Goal: Transaction & Acquisition: Book appointment/travel/reservation

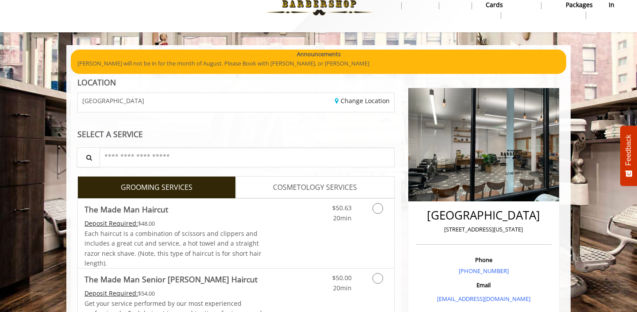
scroll to position [25, 0]
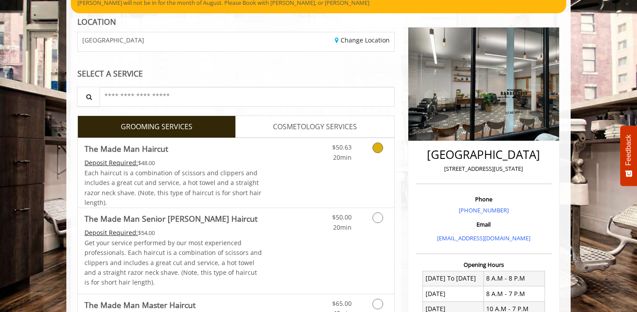
click at [185, 160] on div "Deposit Required: $48.00" at bounding box center [173, 163] width 178 height 10
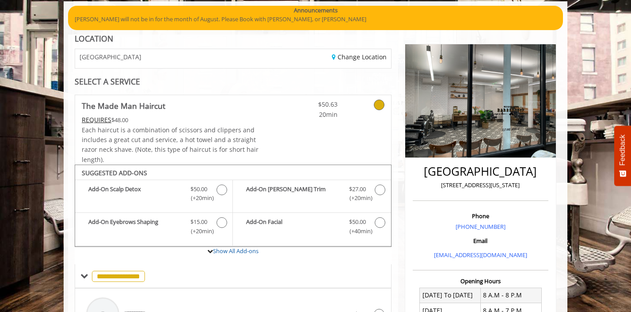
click at [367, 109] on link at bounding box center [368, 107] width 34 height 24
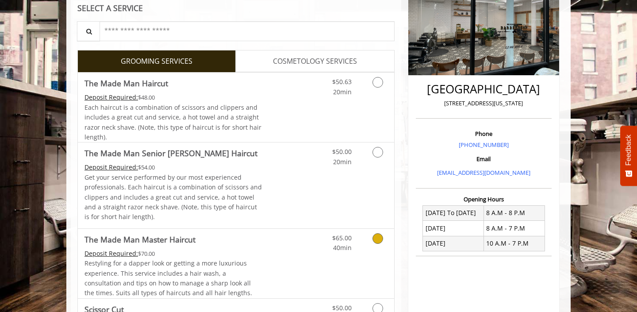
scroll to position [147, 0]
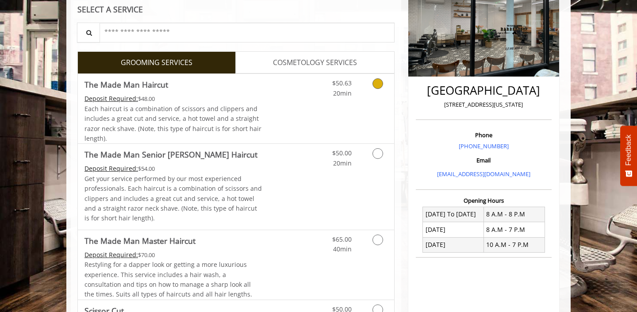
click at [225, 120] on span "Each haircut is a combination of scissors and clippers and includes a great cut…" at bounding box center [172, 123] width 177 height 38
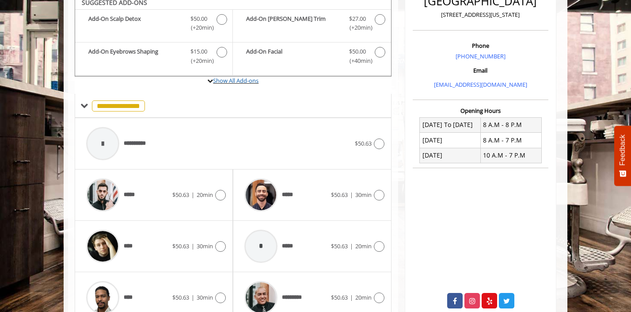
scroll to position [238, 0]
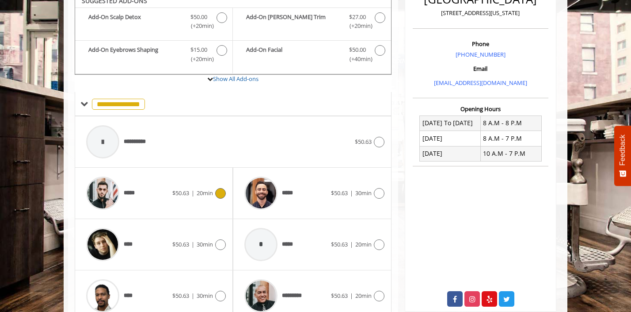
click at [195, 190] on span "$50.63 | 20min" at bounding box center [192, 192] width 41 height 9
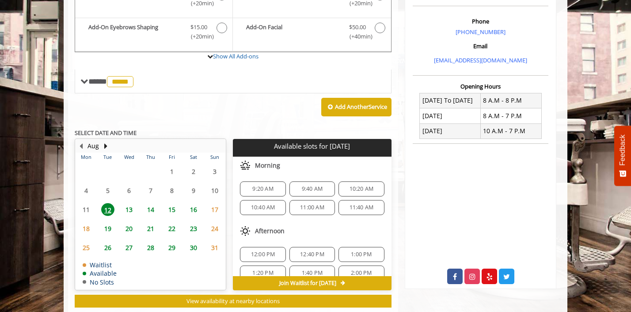
scroll to position [264, 0]
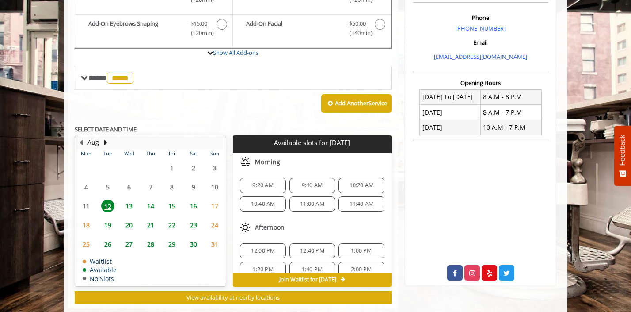
click at [128, 204] on span "13" at bounding box center [128, 205] width 13 height 13
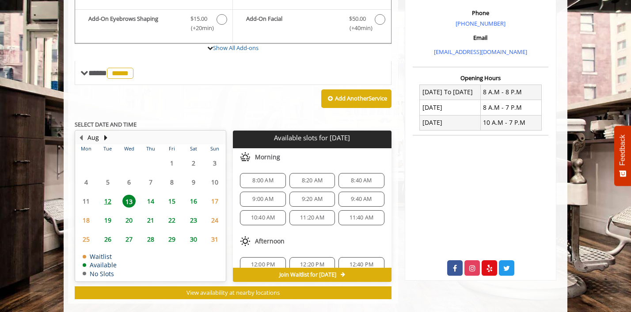
scroll to position [283, 0]
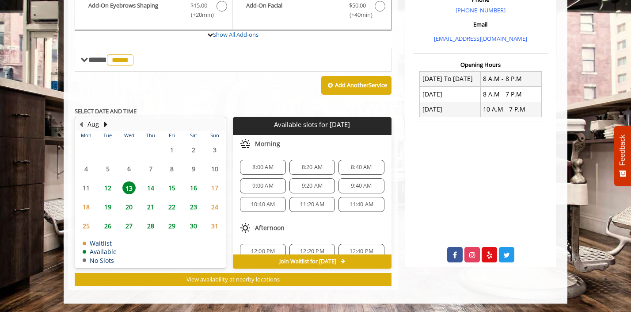
click at [153, 187] on span "14" at bounding box center [150, 187] width 13 height 13
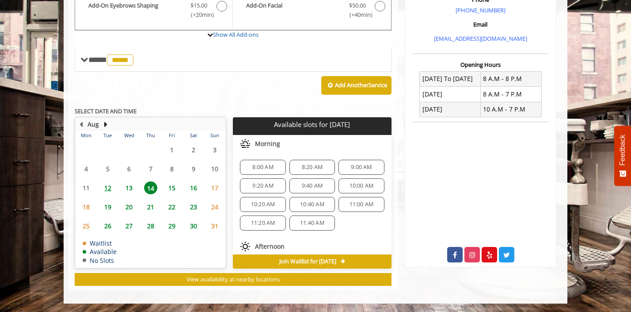
click at [130, 187] on span "13" at bounding box center [128, 187] width 13 height 13
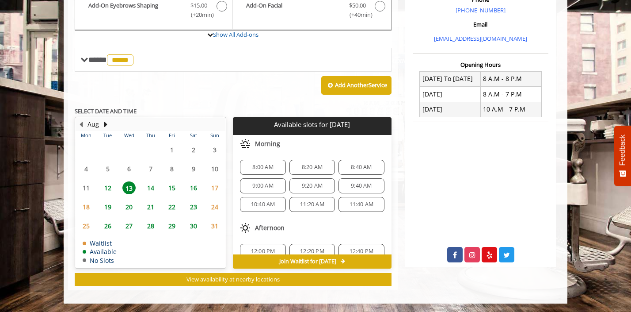
click at [152, 187] on span "14" at bounding box center [150, 187] width 13 height 13
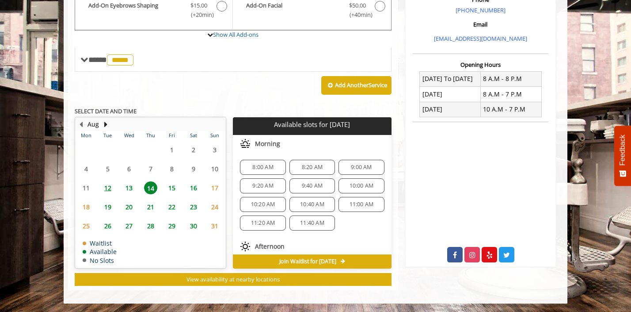
click at [263, 166] on span "8:00 AM" at bounding box center [262, 167] width 21 height 7
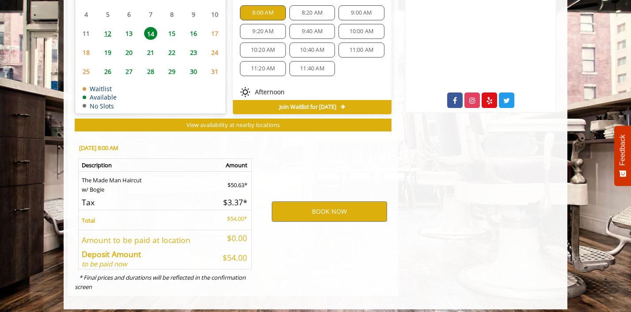
scroll to position [442, 0]
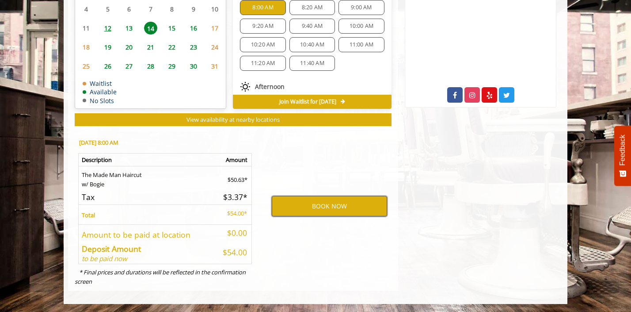
click at [297, 204] on button "BOOK NOW" at bounding box center [329, 206] width 115 height 20
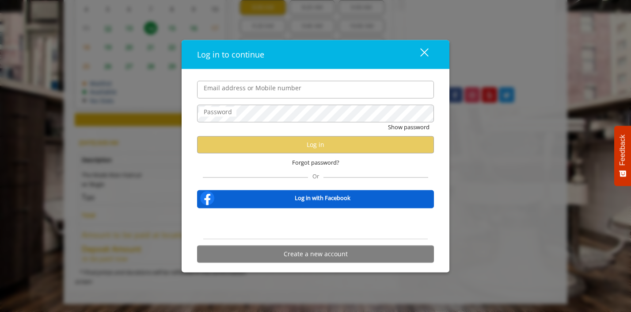
type input "**********"
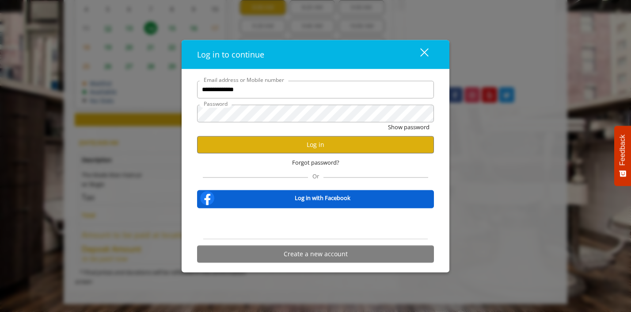
scroll to position [0, 0]
click at [271, 149] on button "Log in" at bounding box center [315, 144] width 237 height 17
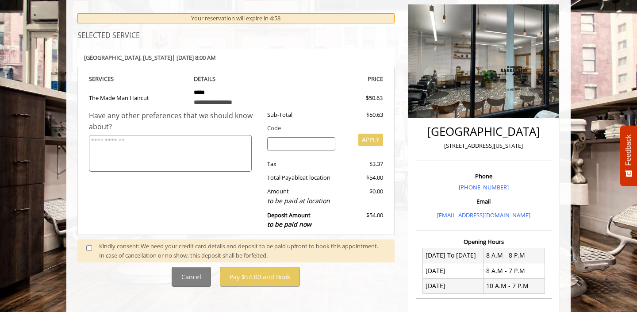
scroll to position [145, 0]
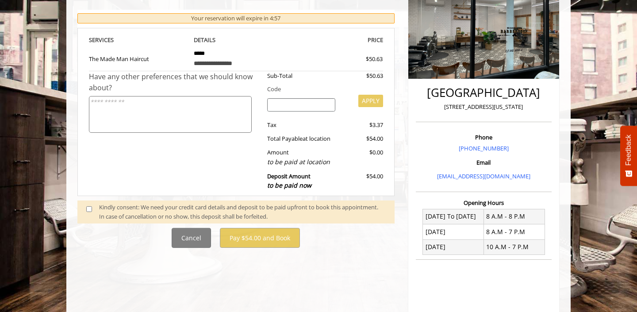
click at [207, 209] on div "Kindly consent: We need your credit card details and deposit to be paid upfront…" at bounding box center [242, 211] width 287 height 19
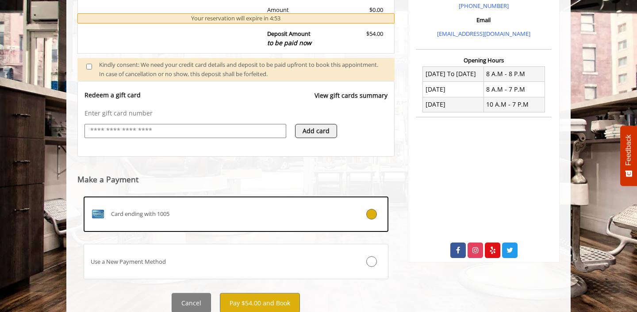
scroll to position [319, 0]
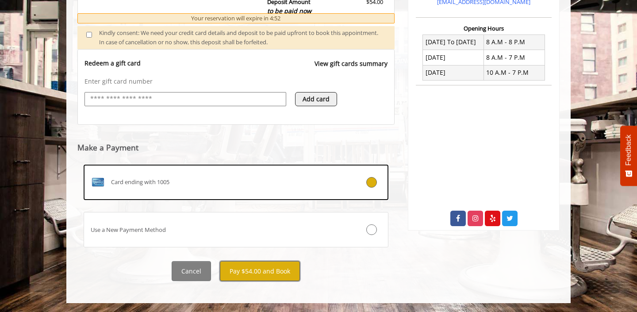
click at [263, 273] on button "Pay $54.00 and Book" at bounding box center [260, 271] width 80 height 20
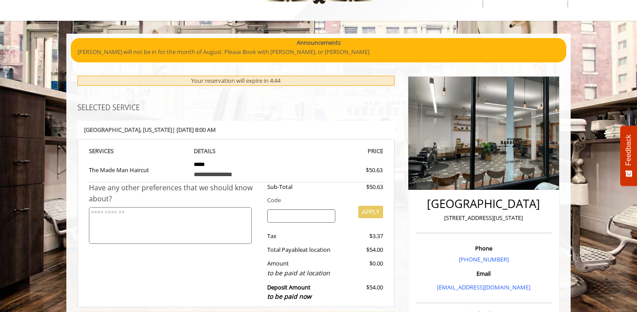
scroll to position [0, 0]
